Goal: Information Seeking & Learning: Learn about a topic

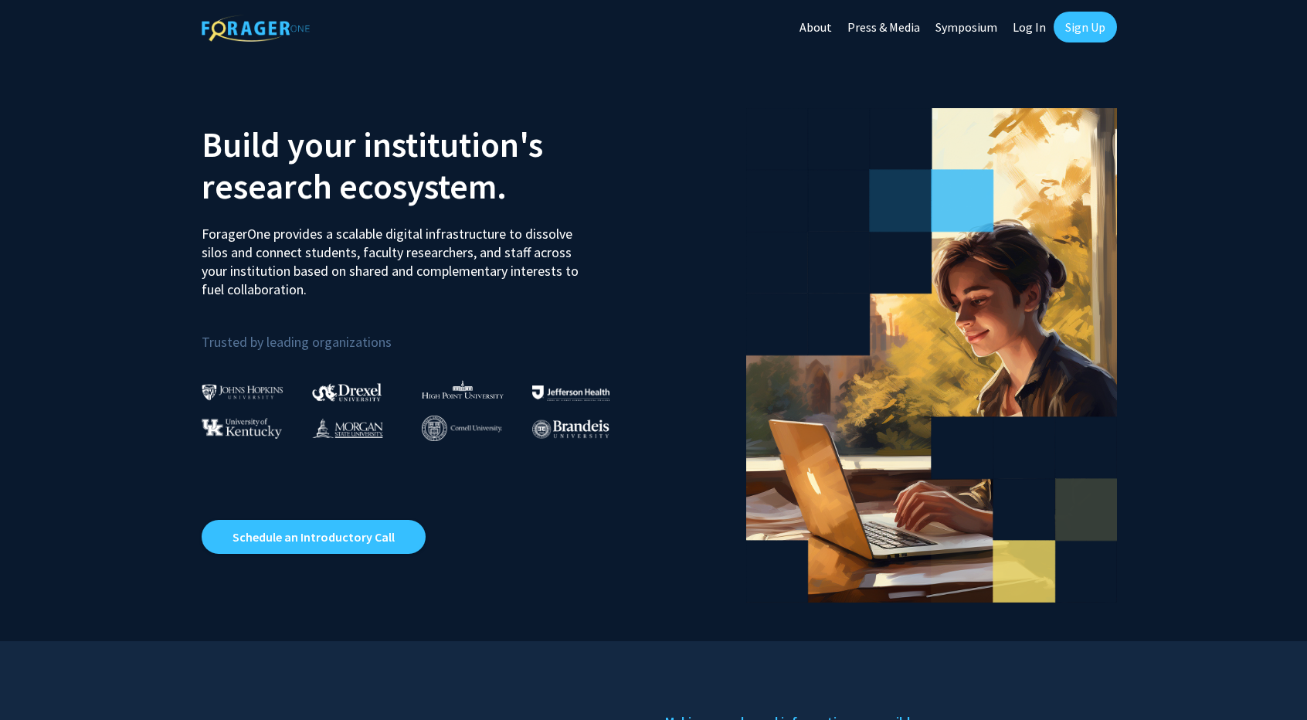
click at [1039, 22] on link "Log In" at bounding box center [1029, 27] width 49 height 54
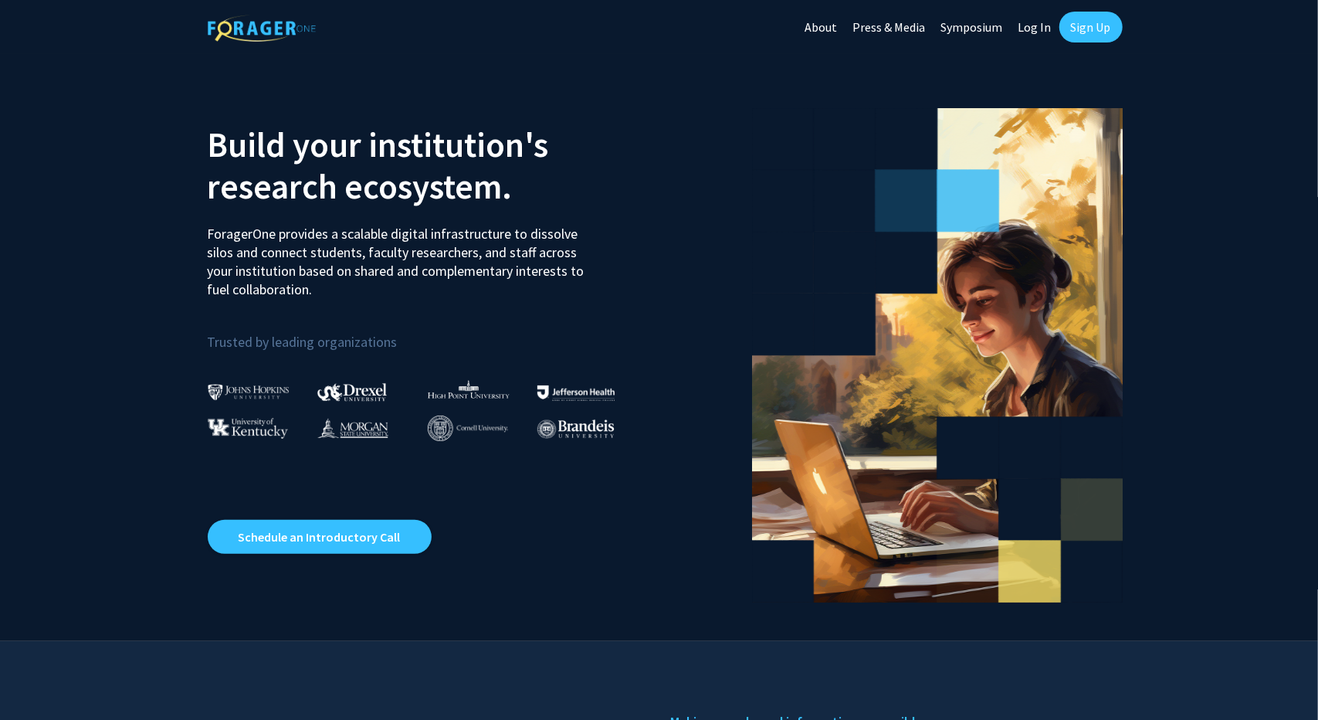
select select
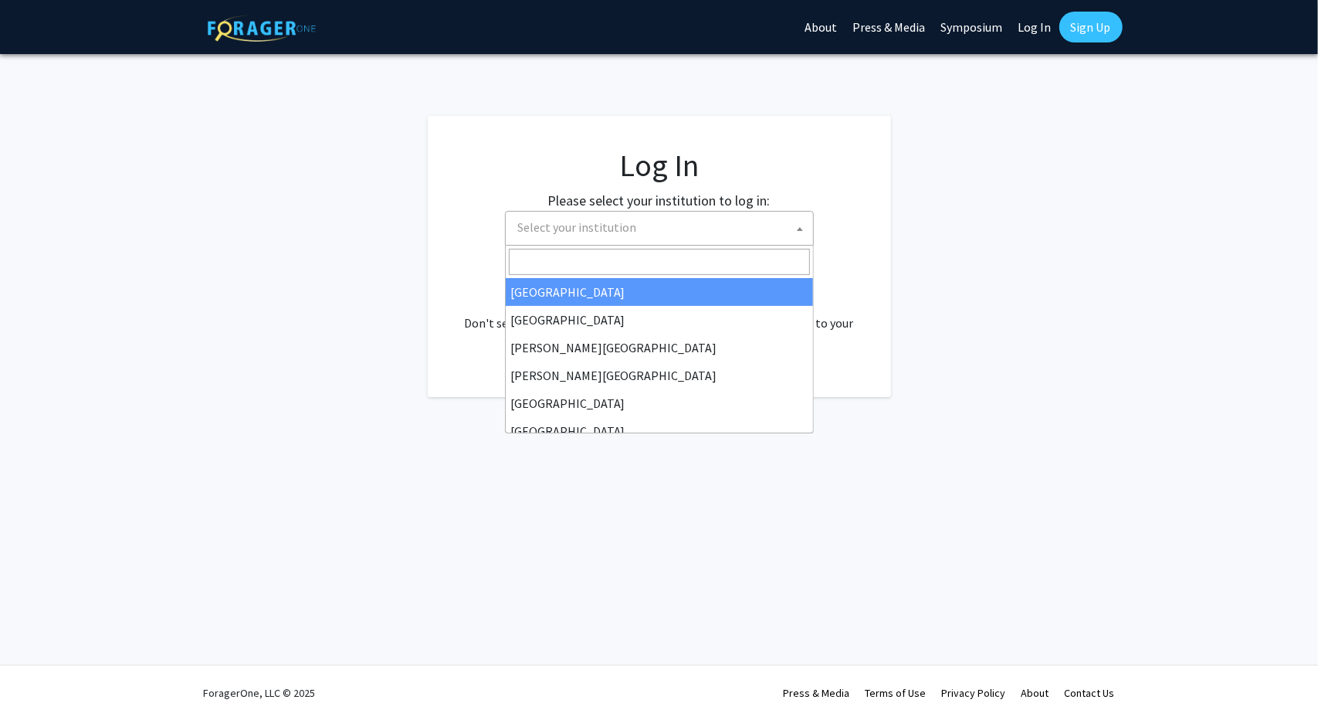
click at [629, 215] on span "Select your institution" at bounding box center [662, 228] width 301 height 32
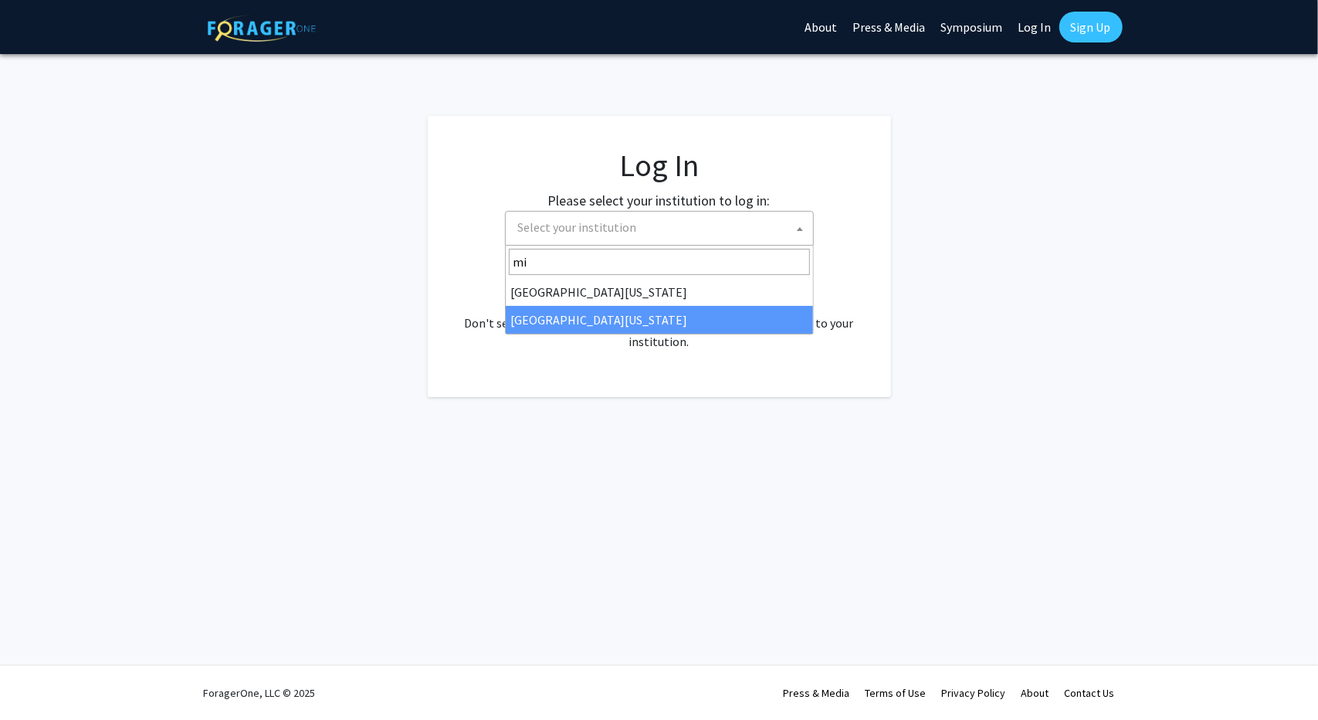
type input "mi"
select select "33"
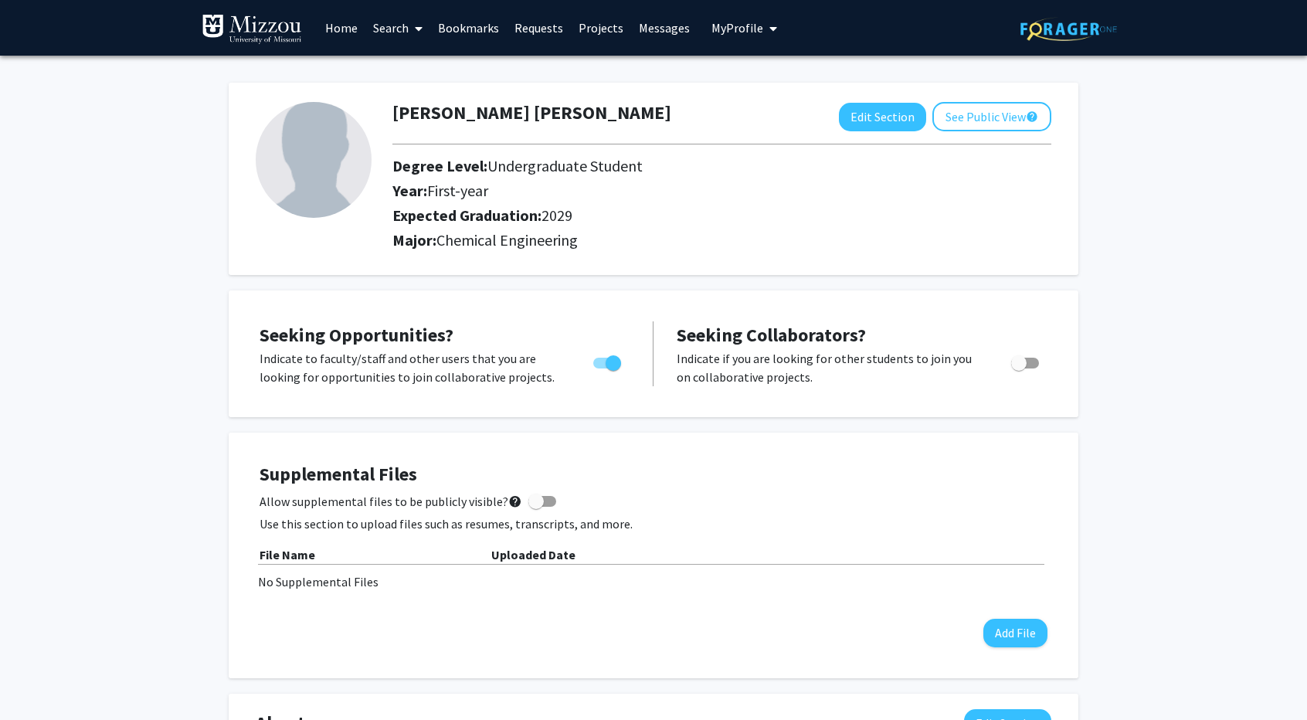
click at [408, 19] on link "Search" at bounding box center [397, 28] width 65 height 54
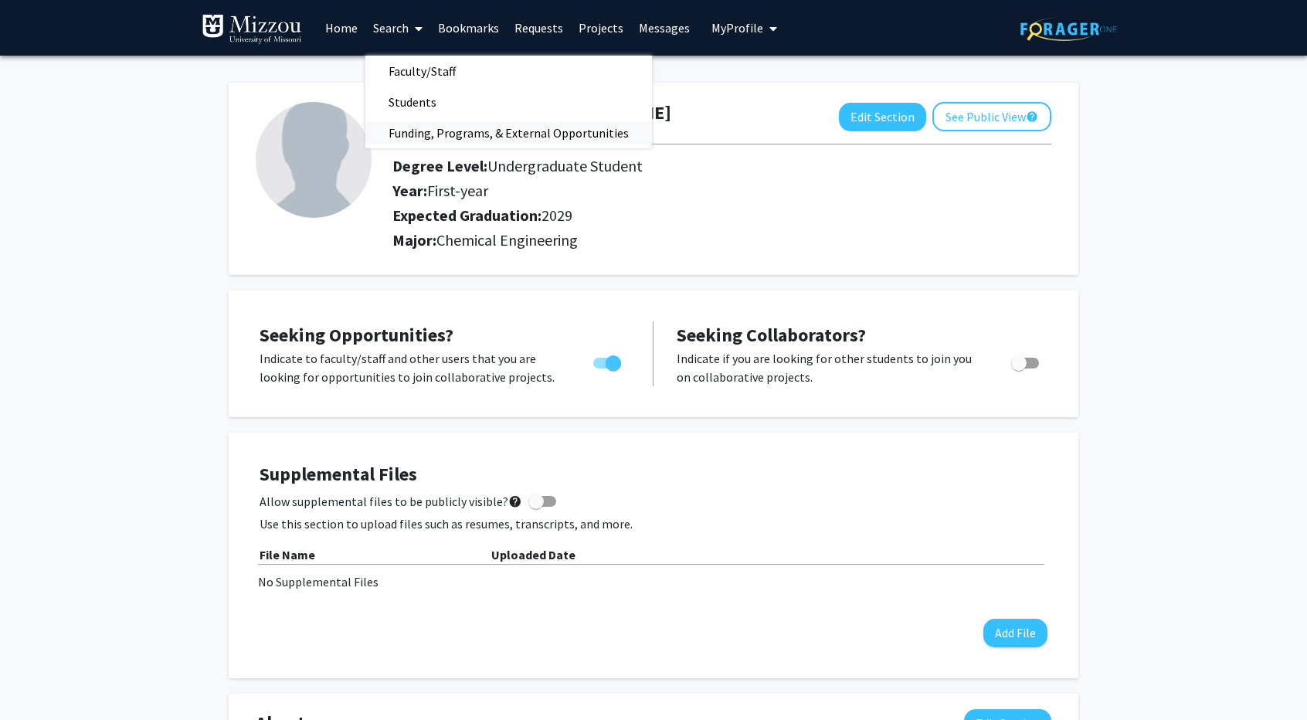
click at [448, 131] on span "Funding, Programs, & External Opportunities" at bounding box center [508, 132] width 287 height 31
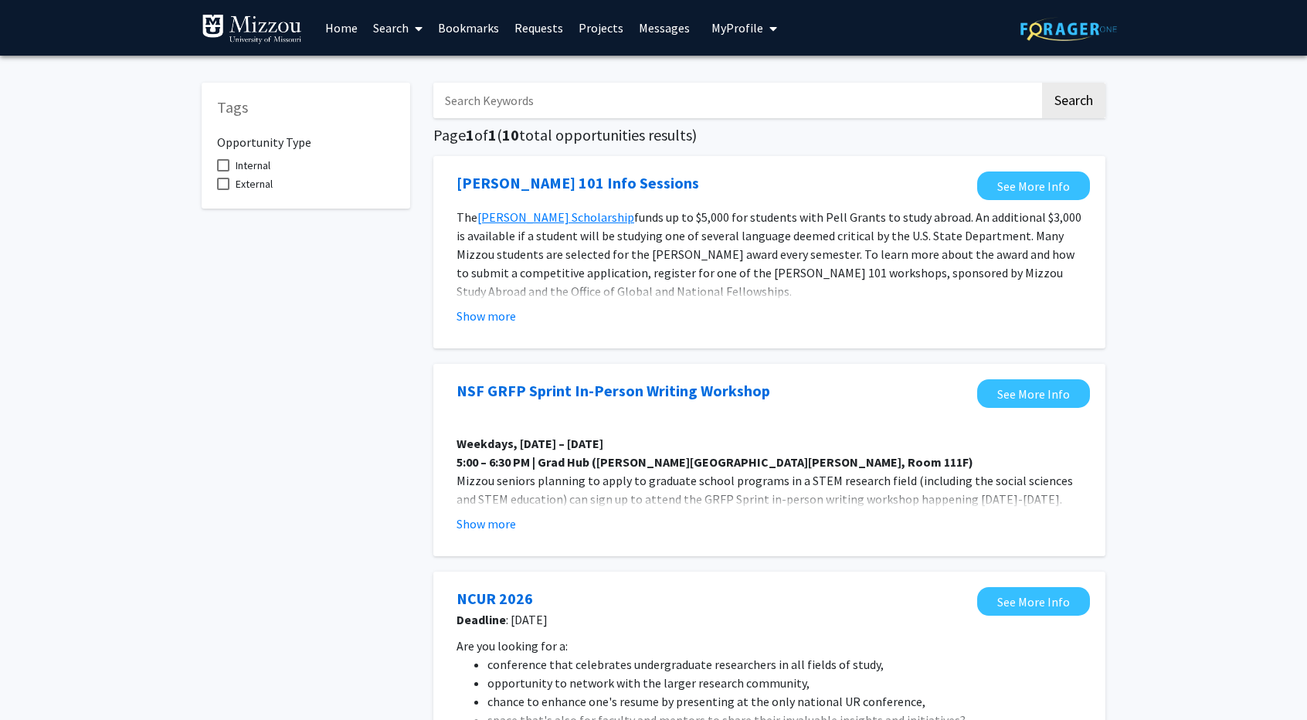
click at [389, 24] on link "Search" at bounding box center [397, 28] width 65 height 54
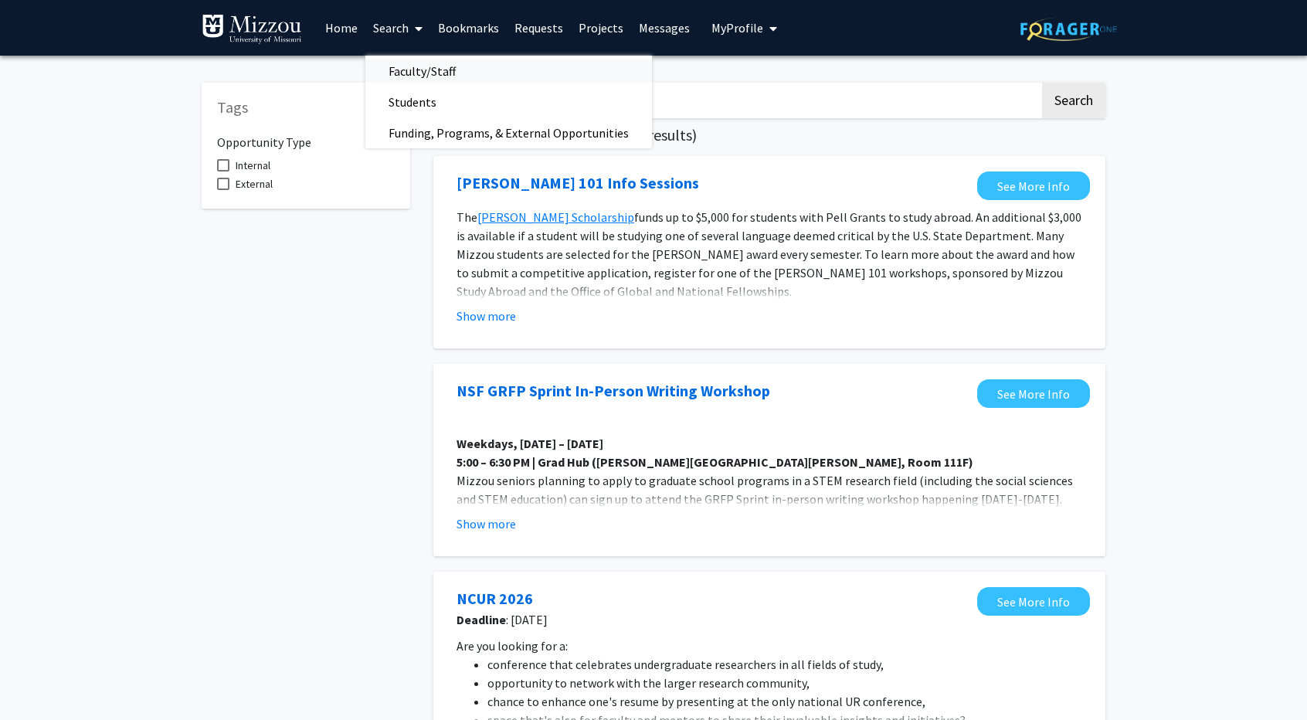
click at [419, 78] on span "Faculty/Staff" at bounding box center [422, 71] width 114 height 31
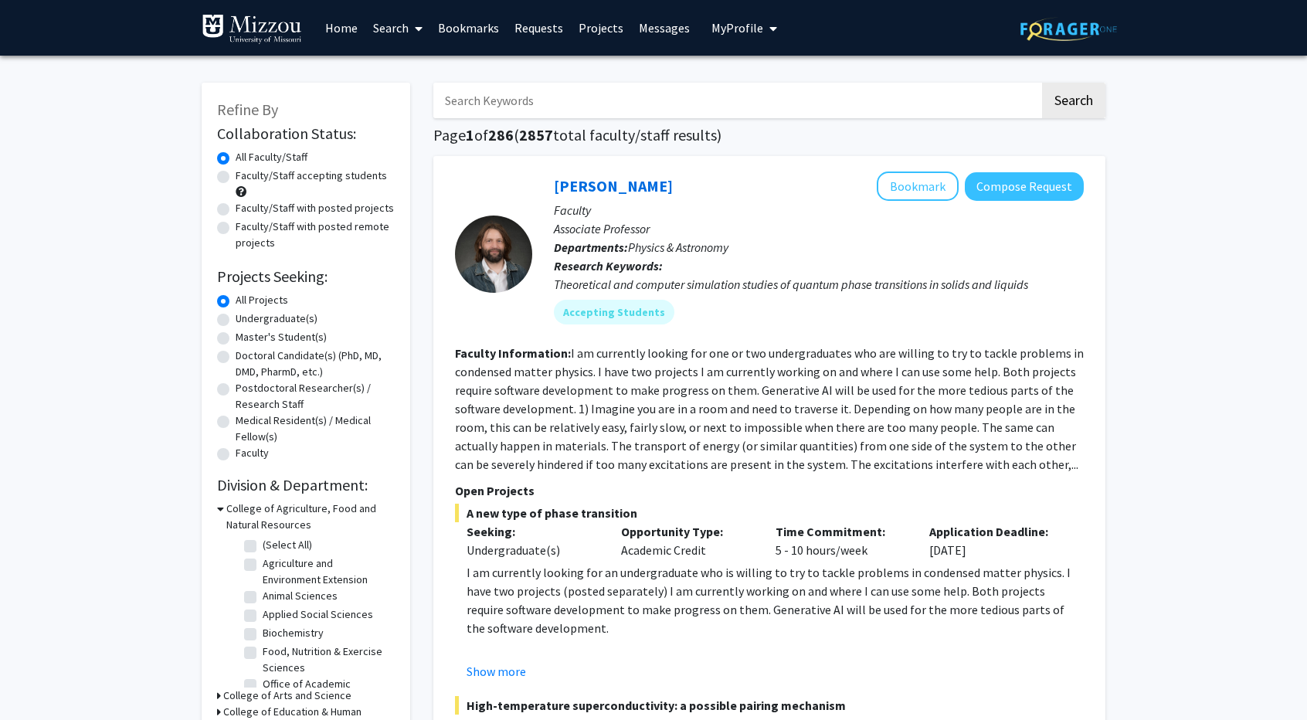
click at [592, 32] on link "Projects" at bounding box center [601, 28] width 60 height 54
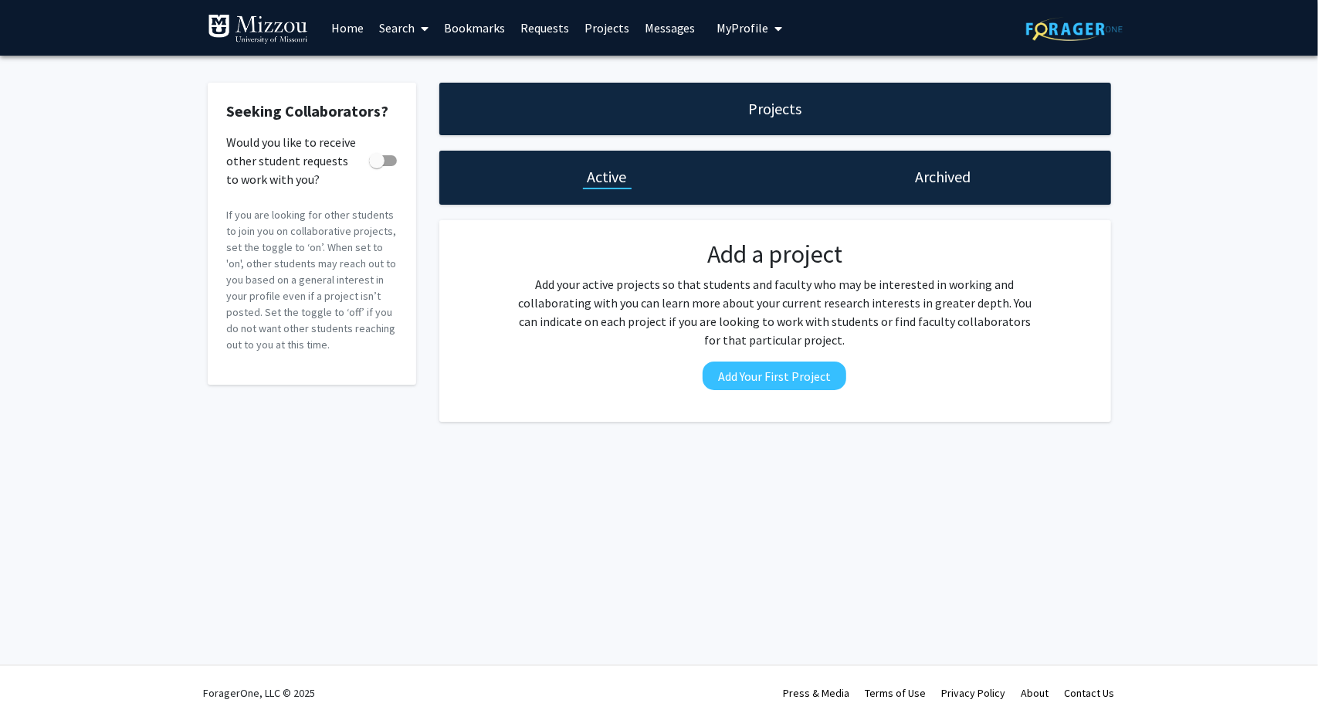
click at [534, 29] on link "Requests" at bounding box center [545, 28] width 64 height 54
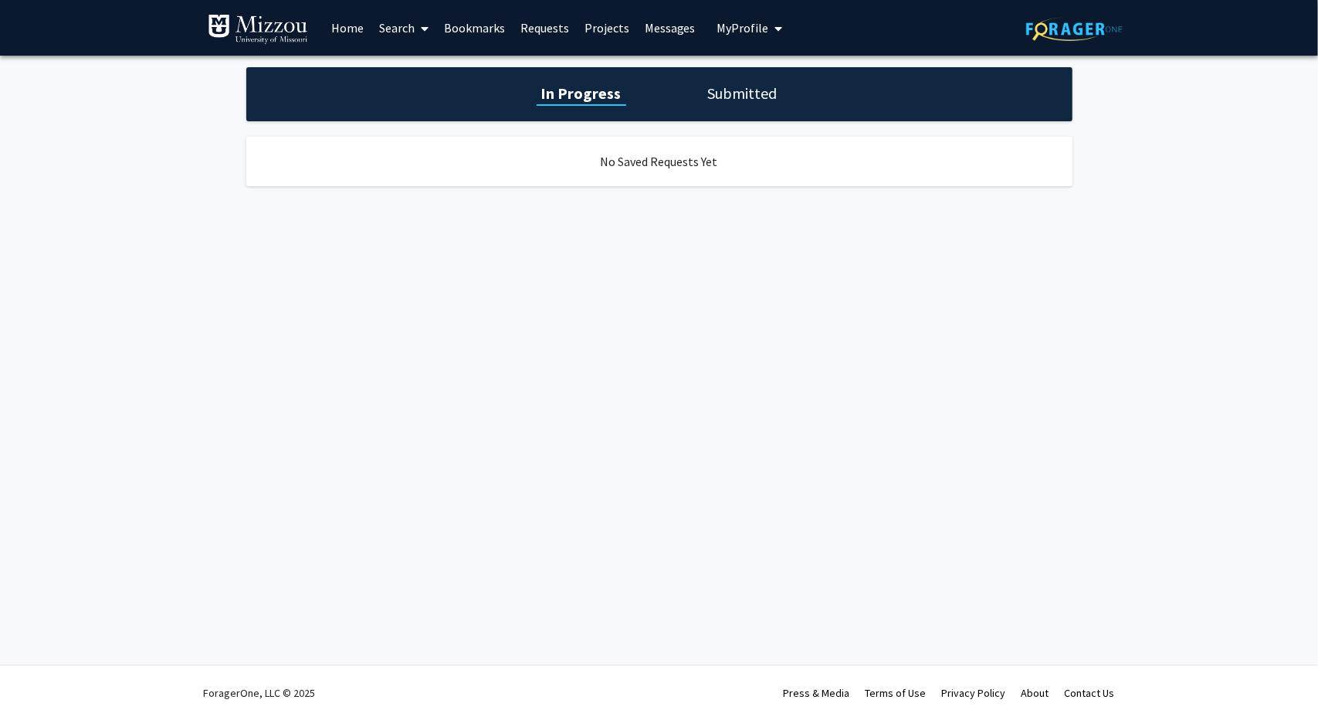
click at [453, 29] on link "Bookmarks" at bounding box center [474, 28] width 76 height 54
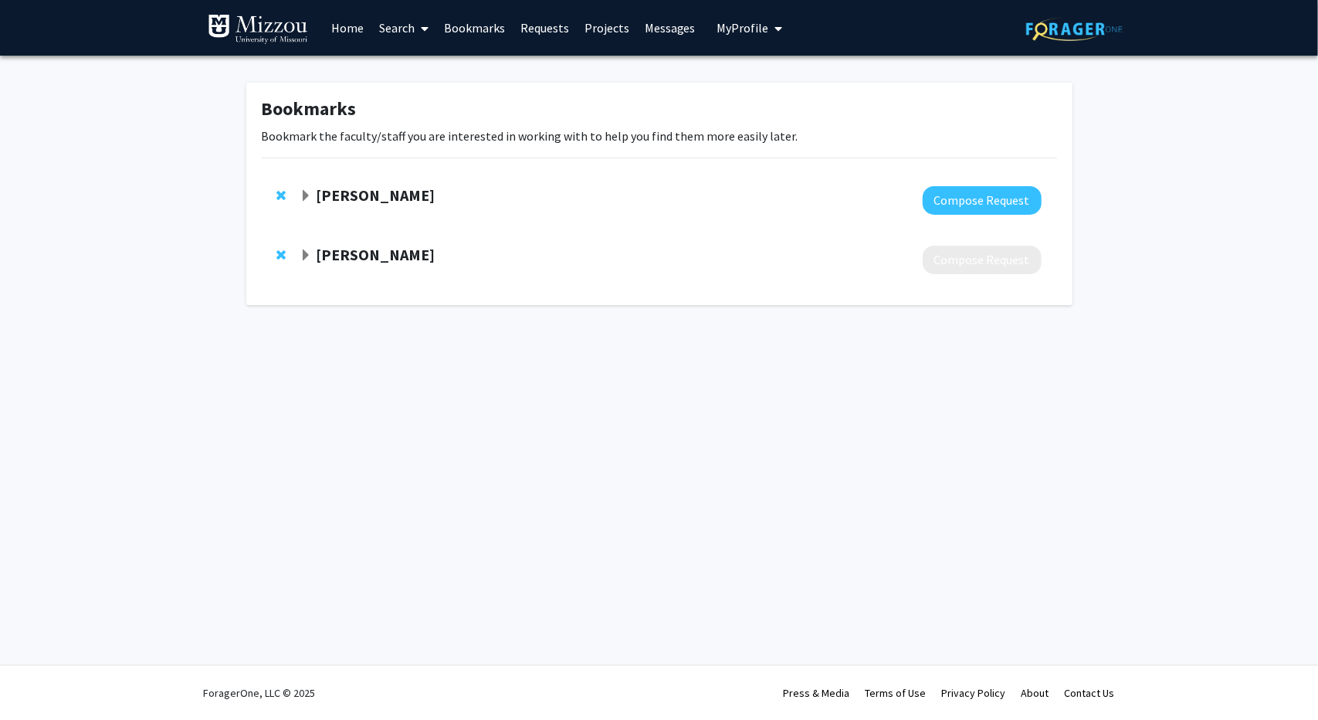
click at [409, 27] on link "Search" at bounding box center [403, 28] width 65 height 54
click at [434, 65] on span "Faculty/Staff" at bounding box center [428, 71] width 114 height 31
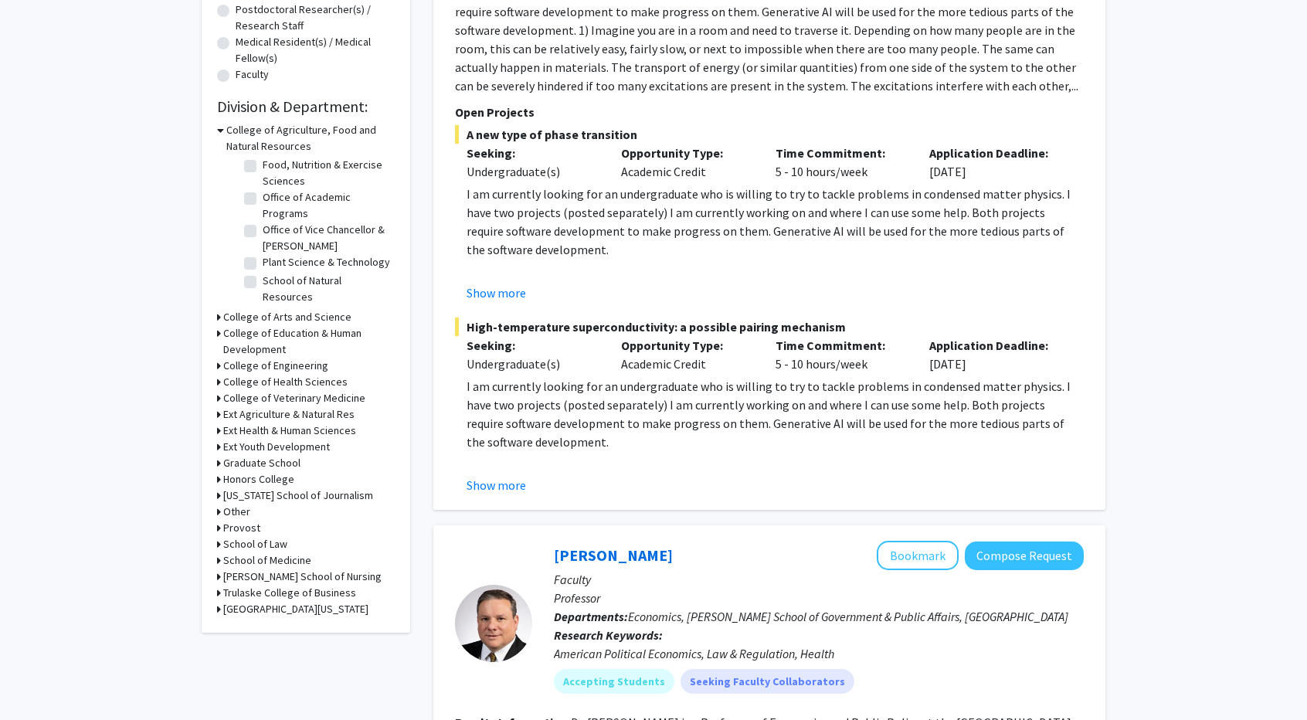
scroll to position [86, 0]
click at [263, 189] on label "Food, Nutrition & Exercise Sciences" at bounding box center [327, 195] width 128 height 32
click at [263, 189] on input "Food, Nutrition & Exercise Sciences" at bounding box center [268, 184] width 10 height 10
checkbox input "true"
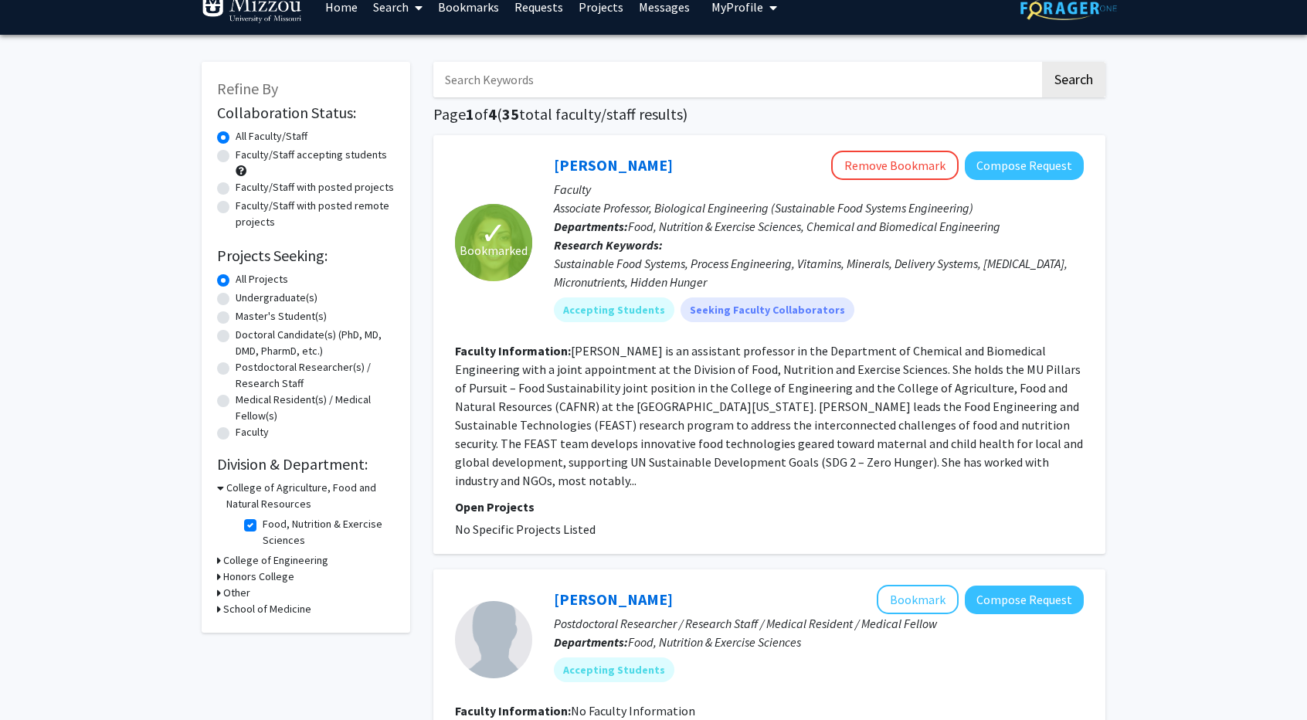
scroll to position [3, 0]
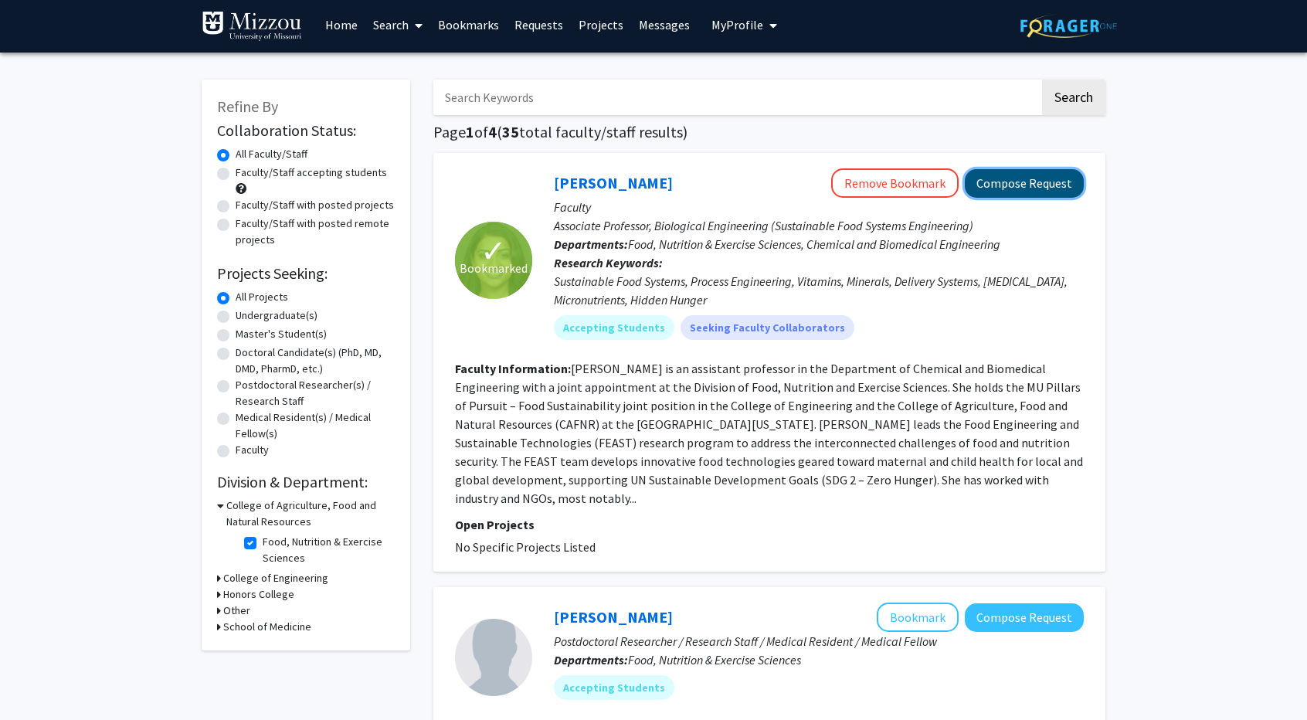
click at [1050, 180] on button "Compose Request" at bounding box center [1024, 183] width 119 height 29
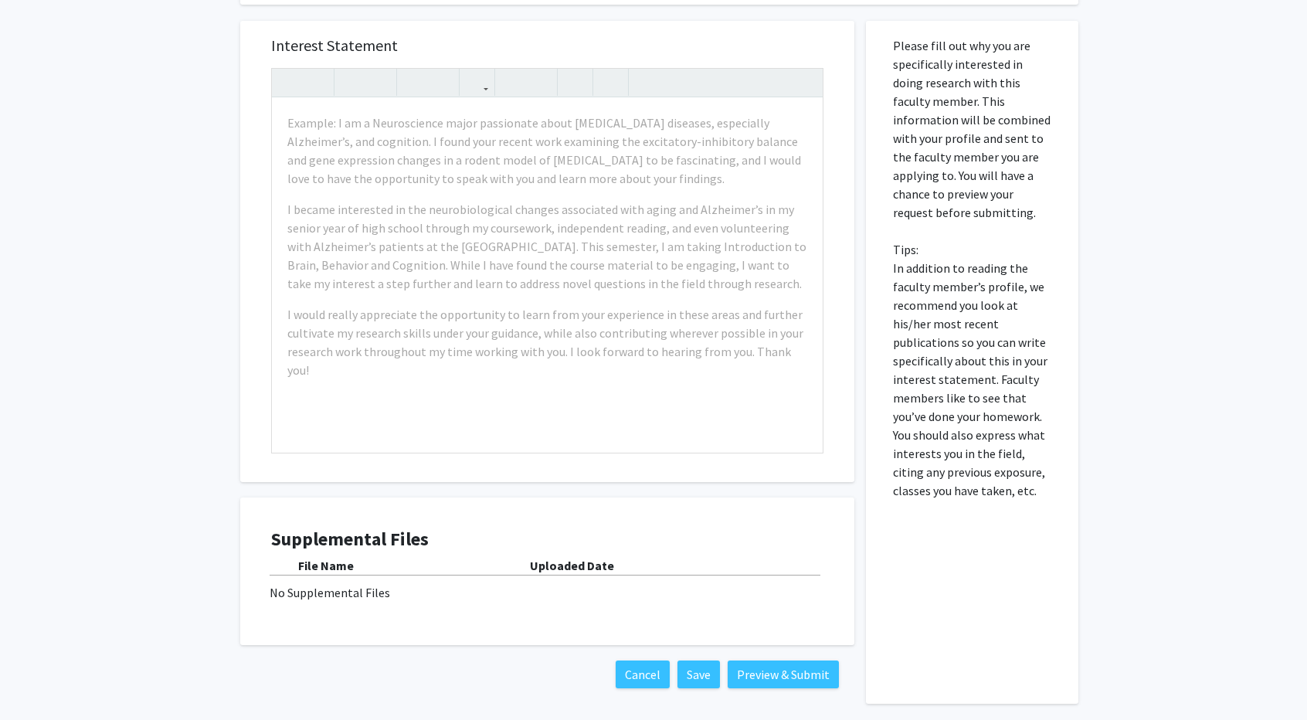
scroll to position [266, 0]
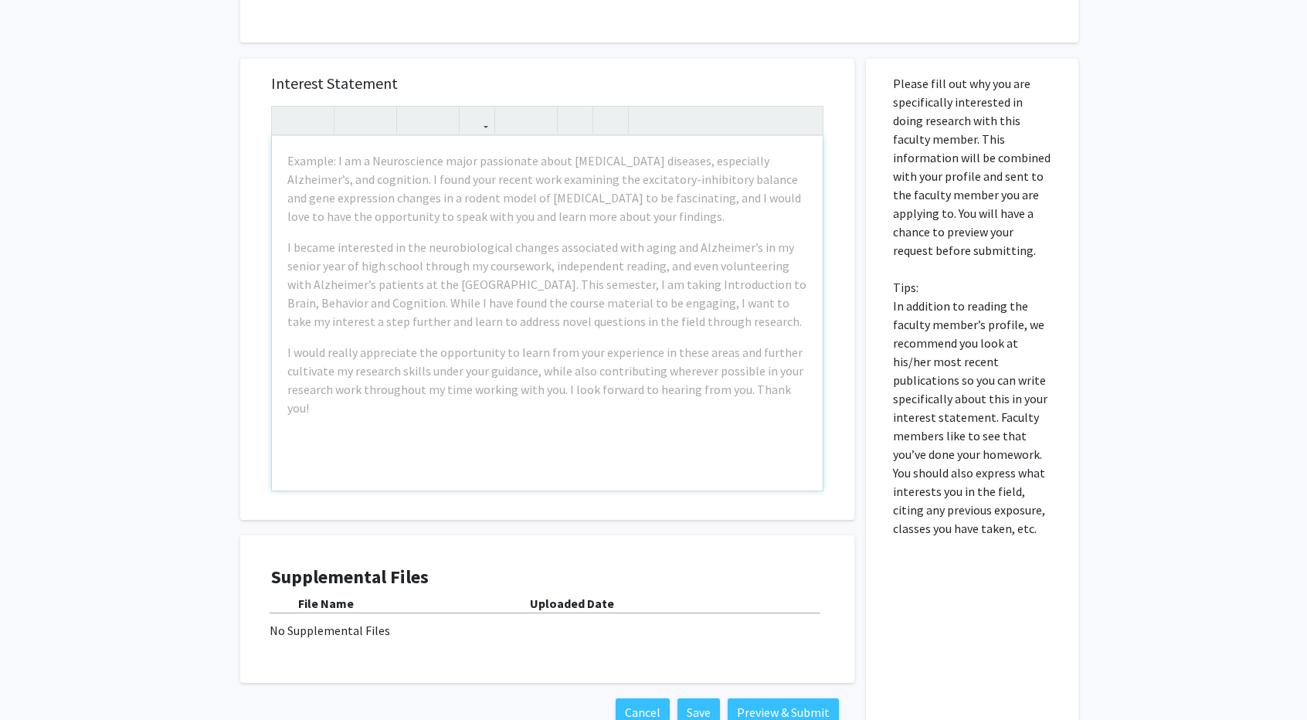
click at [164, 185] on div "All Requests Request for Kiruba Krishnaswamy Request for Kiruba Krishnaswamy De…" at bounding box center [653, 282] width 1307 height 987
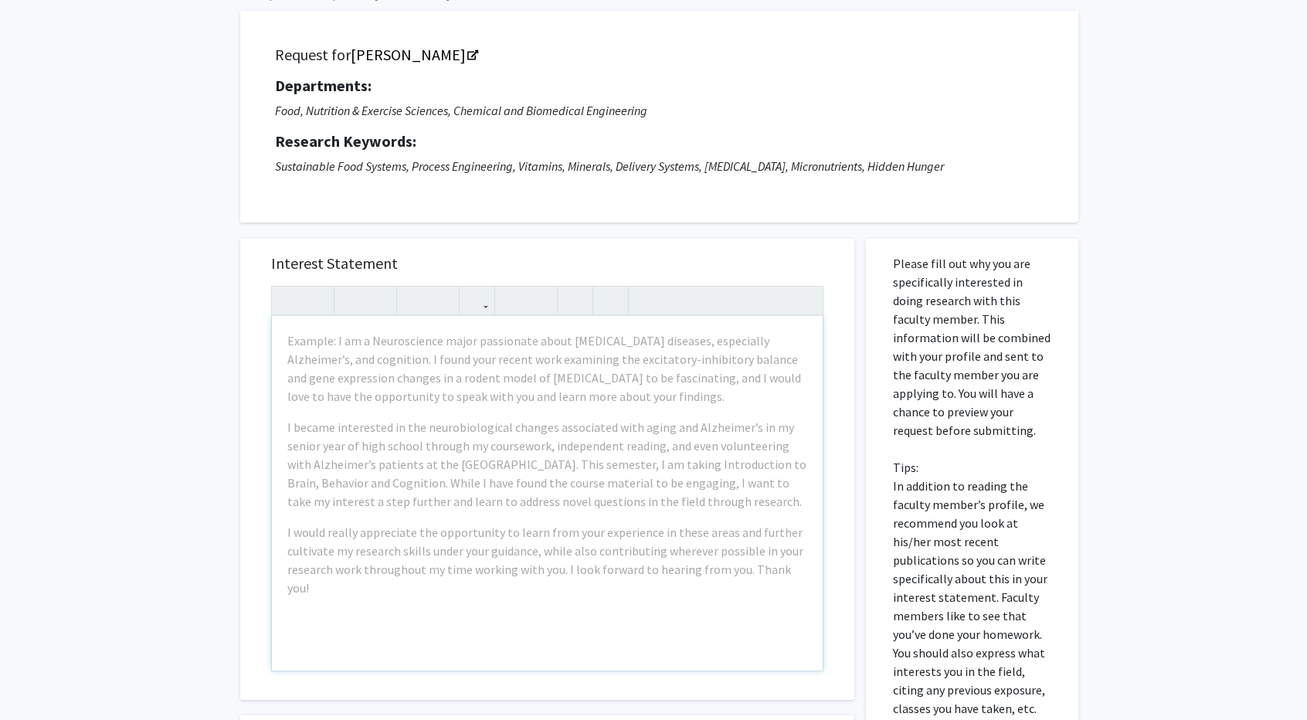
scroll to position [0, 0]
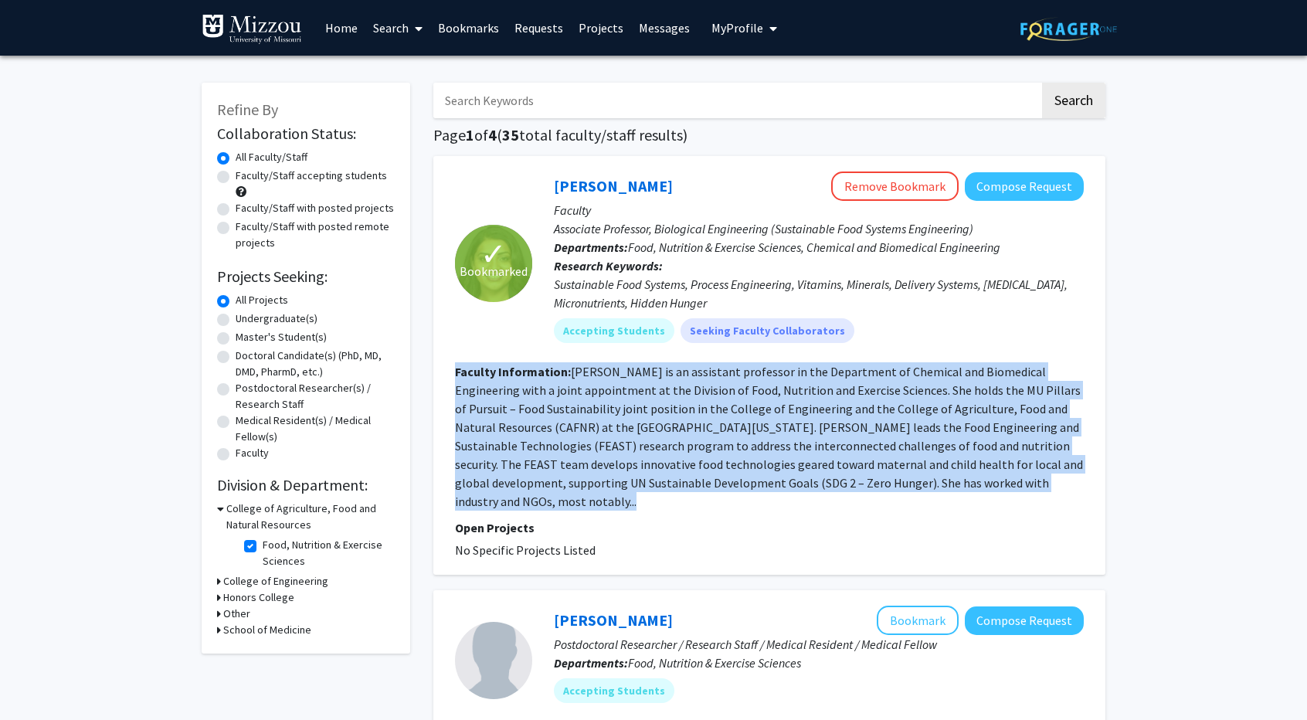
drag, startPoint x: 454, startPoint y: 368, endPoint x: 535, endPoint y: 509, distance: 162.3
click at [535, 509] on div "✓ Bookmarked Kiruba Krishnaswamy Remove Bookmark Compose Request Faculty Associ…" at bounding box center [769, 365] width 672 height 419
copy section "Faculty Information: Kiruba Krishnaswamy is an assistant professor in the Depar…"
click at [558, 421] on fg-read-more "Kiruba Krishnaswamy is an assistant professor in the Department of Chemical and…" at bounding box center [769, 436] width 628 height 145
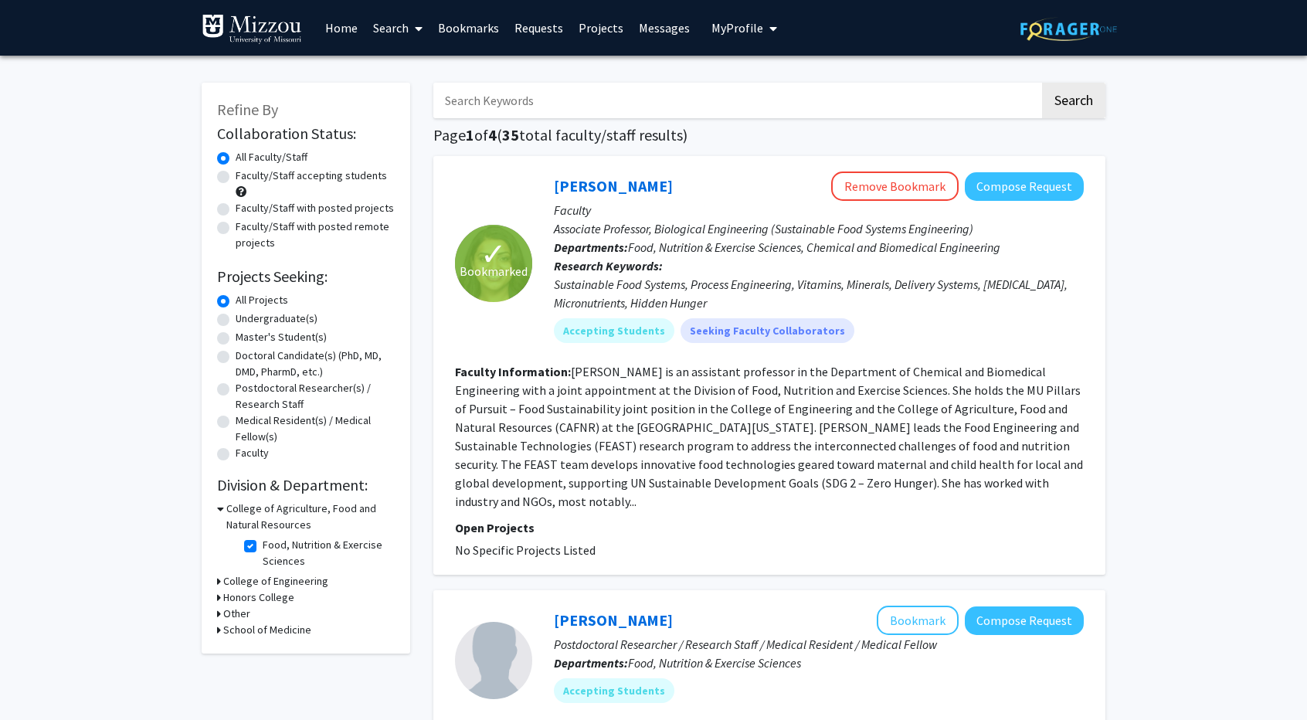
click at [570, 409] on fg-read-more "Kiruba Krishnaswamy is an assistant professor in the Department of Chemical and…" at bounding box center [769, 436] width 628 height 145
click at [606, 183] on link "Kiruba Krishnaswamy" at bounding box center [613, 185] width 119 height 19
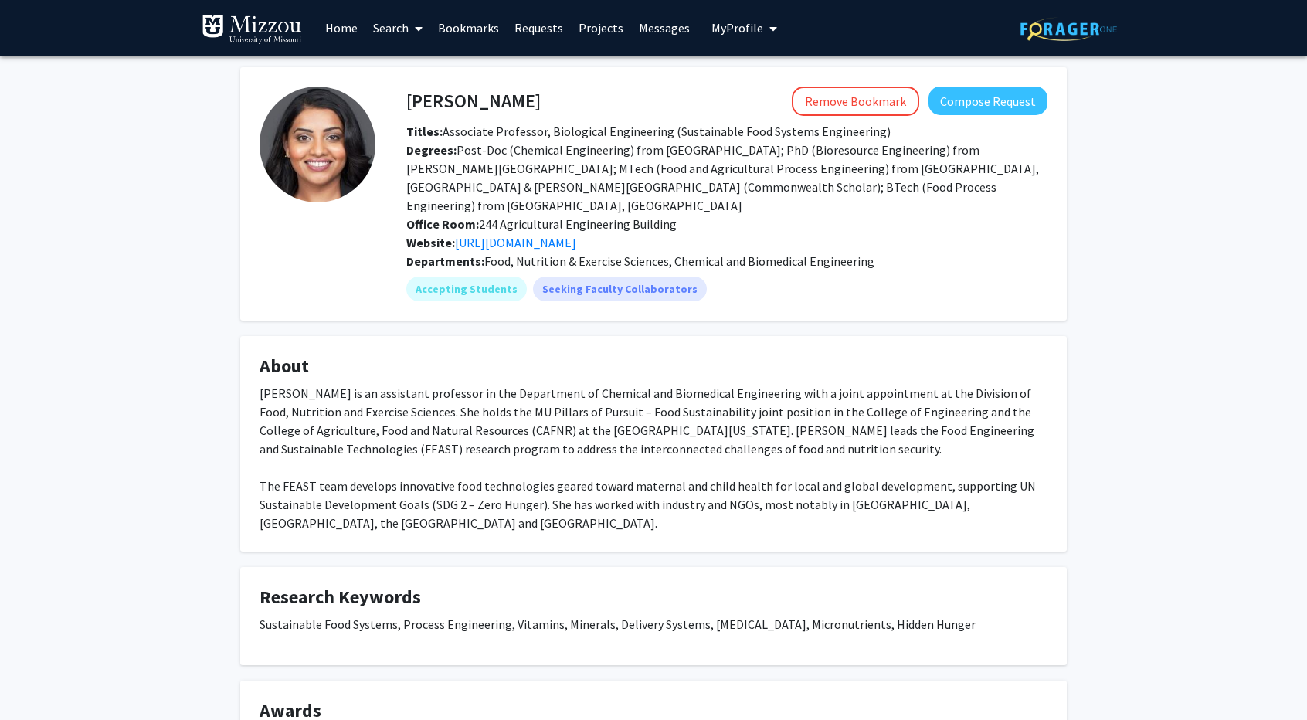
click at [260, 384] on div "Kiruba Krishnaswamy is an assistant professor in the Department of Chemical and…" at bounding box center [653, 458] width 788 height 148
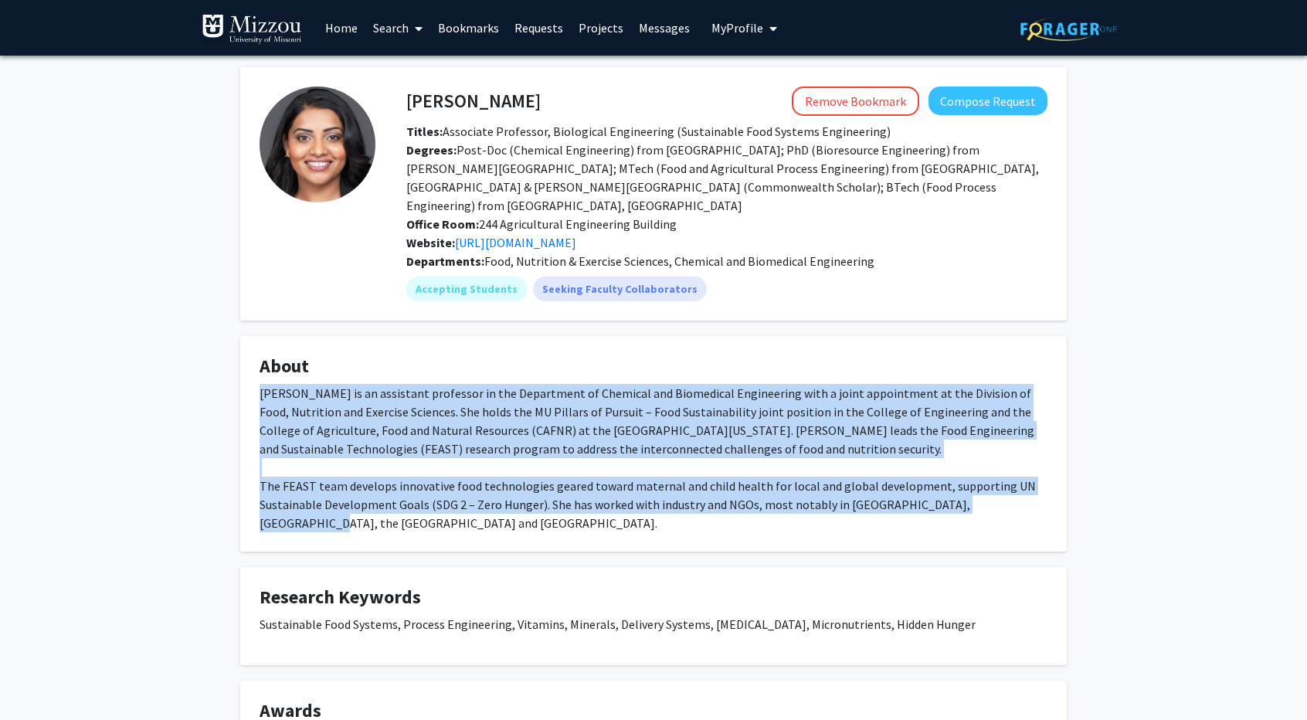
drag, startPoint x: 260, startPoint y: 374, endPoint x: 1009, endPoint y: 500, distance: 759.0
click at [1009, 500] on fg-card "About Kiruba Krishnaswamy is an assistant professor in the Department of Chemic…" at bounding box center [653, 443] width 826 height 215
copy div "Kiruba Krishnaswamy is an assistant professor in the Department of Chemical and…"
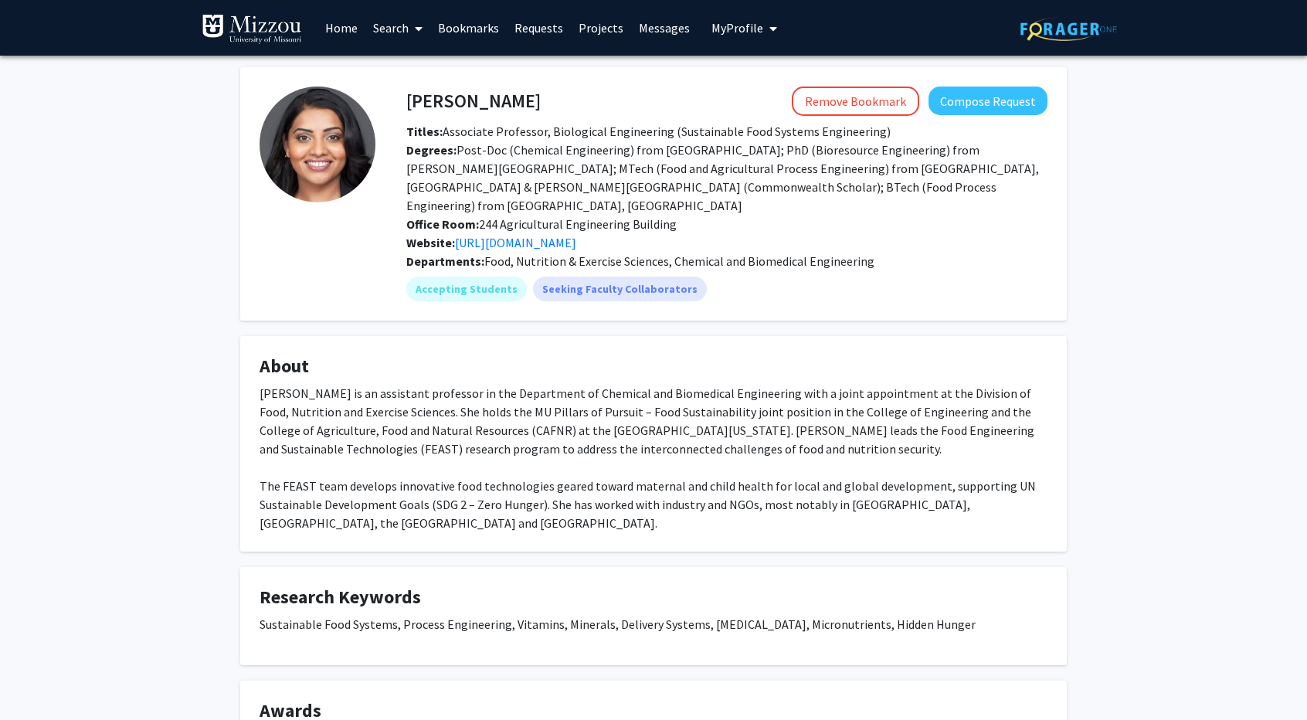
click at [205, 222] on div "Kiruba Krishnaswamy Remove Bookmark Compose Request Titles: Associate Professor…" at bounding box center [653, 436] width 1307 height 760
